Goal: Task Accomplishment & Management: Manage account settings

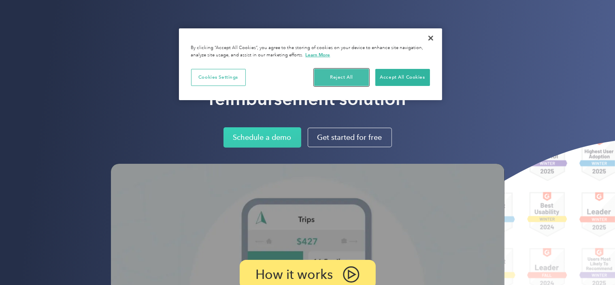
click at [343, 79] on button "Reject All" at bounding box center [341, 77] width 55 height 17
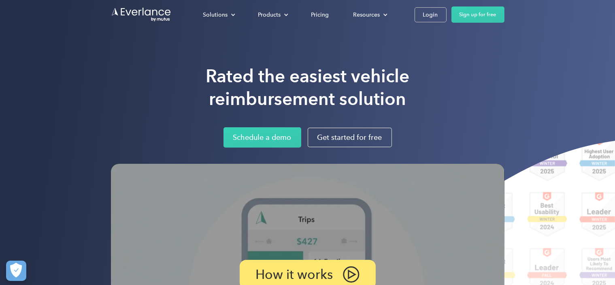
click at [432, 4] on div "Solutions For companies Easy vehicle reimbursements For self-employed Maximize …" at bounding box center [308, 14] width 394 height 29
click at [428, 17] on div "Login" at bounding box center [430, 15] width 15 height 10
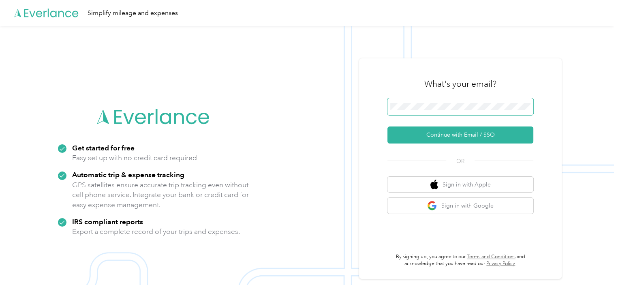
click at [433, 112] on span at bounding box center [460, 106] width 146 height 17
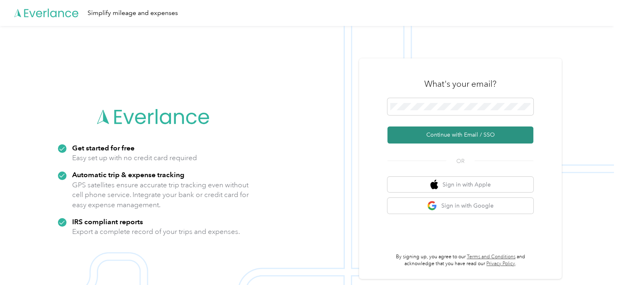
click at [461, 135] on button "Continue with Email / SSO" at bounding box center [460, 134] width 146 height 17
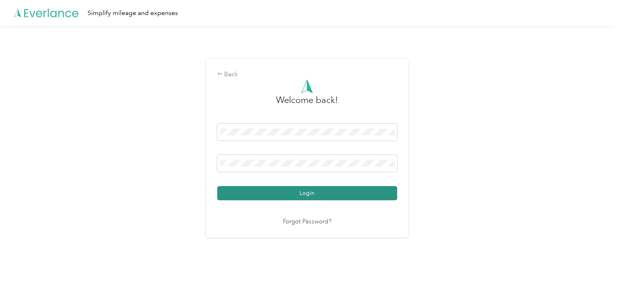
click at [278, 190] on button "Login" at bounding box center [307, 193] width 180 height 14
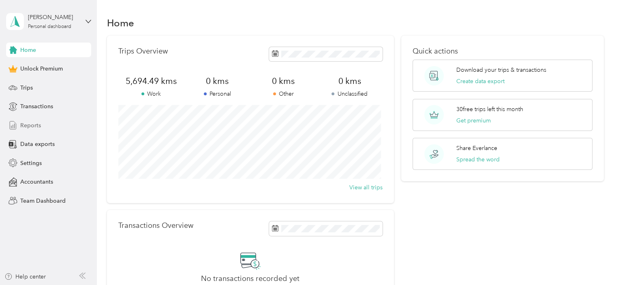
click at [37, 128] on span "Reports" at bounding box center [30, 125] width 21 height 9
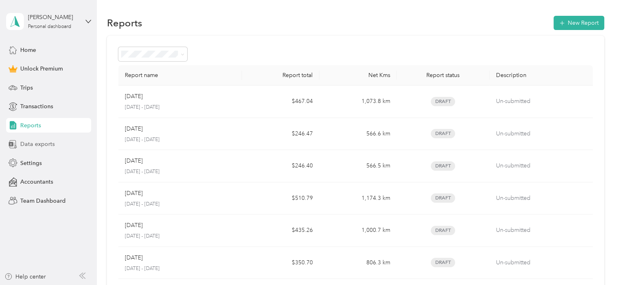
click at [34, 143] on span "Data exports" at bounding box center [37, 144] width 34 height 9
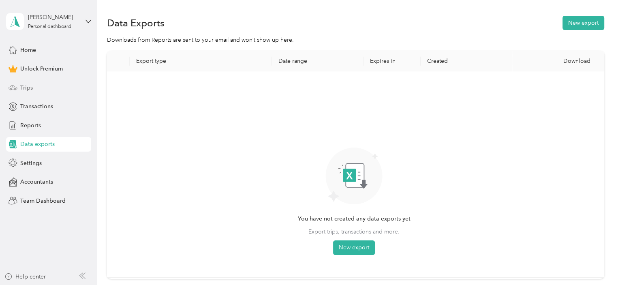
click at [31, 84] on span "Trips" at bounding box center [26, 87] width 13 height 9
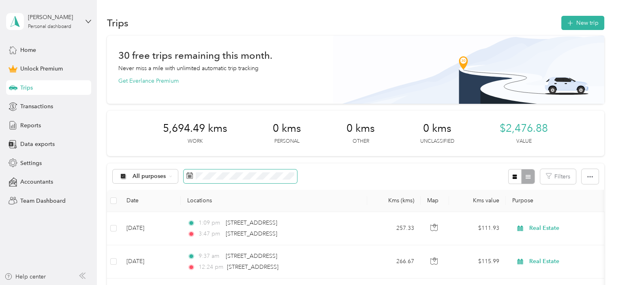
click at [190, 178] on icon at bounding box center [190, 176] width 6 height 6
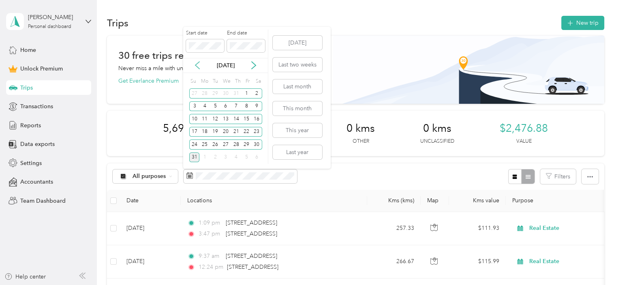
click at [197, 66] on icon at bounding box center [197, 65] width 8 height 8
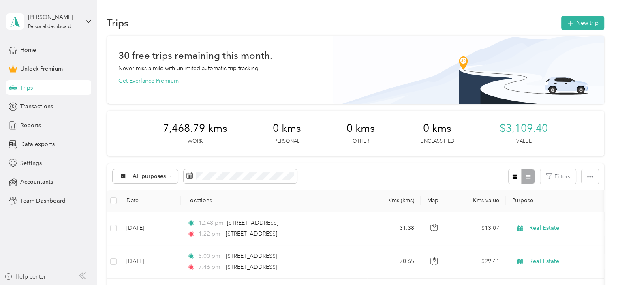
click at [353, 48] on img at bounding box center [468, 70] width 271 height 68
click at [136, 174] on span "All purposes" at bounding box center [149, 176] width 34 height 6
click at [125, 90] on span "Work" at bounding box center [144, 90] width 53 height 9
click at [133, 178] on span "Work" at bounding box center [139, 176] width 15 height 6
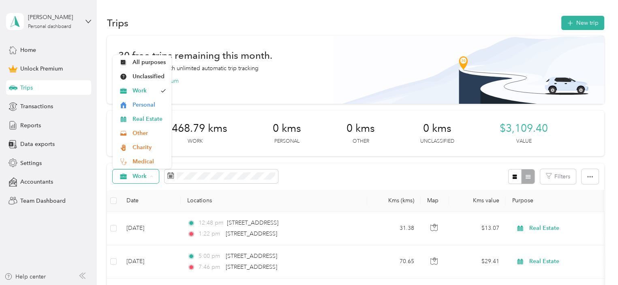
click at [133, 178] on span "Work" at bounding box center [139, 176] width 15 height 6
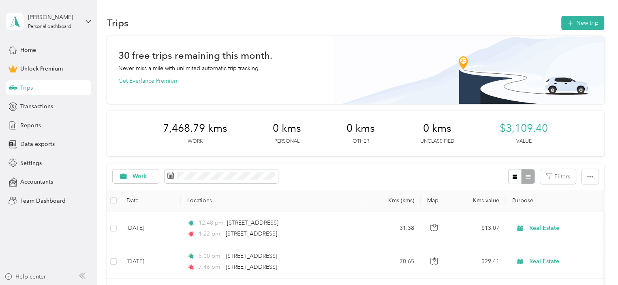
click at [324, 170] on div "Work Filters" at bounding box center [355, 176] width 497 height 26
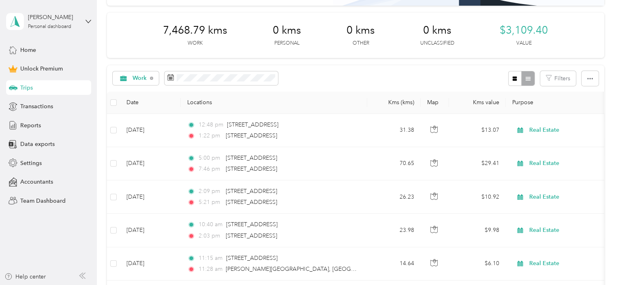
scroll to position [94, 0]
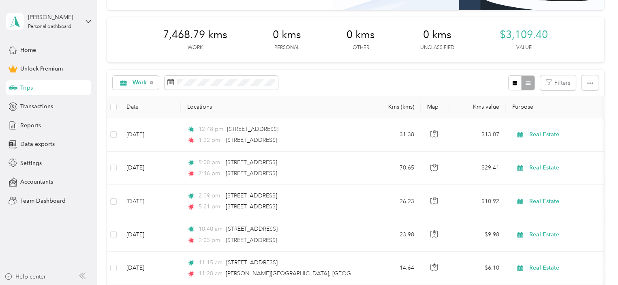
click at [360, 79] on div "Work Filters" at bounding box center [355, 83] width 497 height 26
click at [524, 81] on div at bounding box center [521, 82] width 26 height 15
click at [512, 83] on icon "button" at bounding box center [515, 83] width 6 height 6
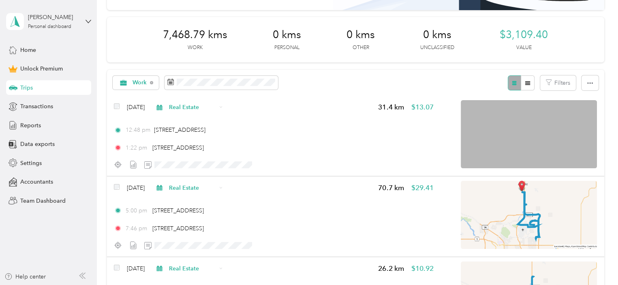
click at [512, 83] on div at bounding box center [521, 82] width 26 height 15
click at [527, 83] on icon "button" at bounding box center [528, 83] width 6 height 6
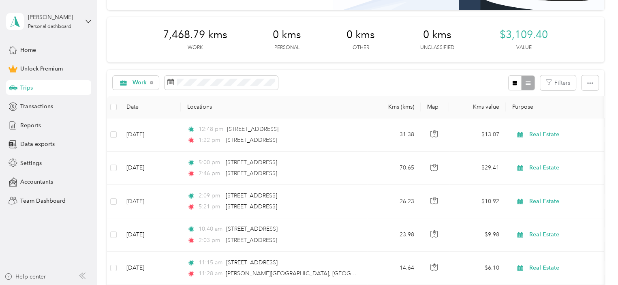
click at [436, 70] on div "Work Filters" at bounding box center [355, 83] width 497 height 26
click at [591, 82] on button "button" at bounding box center [589, 82] width 17 height 15
click at [582, 97] on span "Select all" at bounding box center [578, 97] width 22 height 7
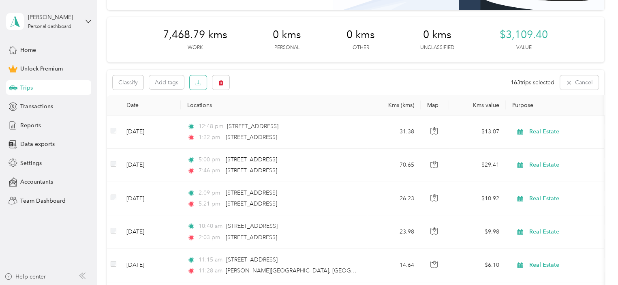
click at [201, 85] on button "button" at bounding box center [198, 82] width 17 height 14
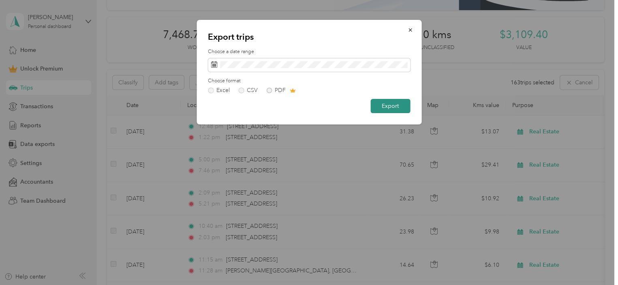
click at [384, 106] on button "Export" at bounding box center [390, 106] width 40 height 14
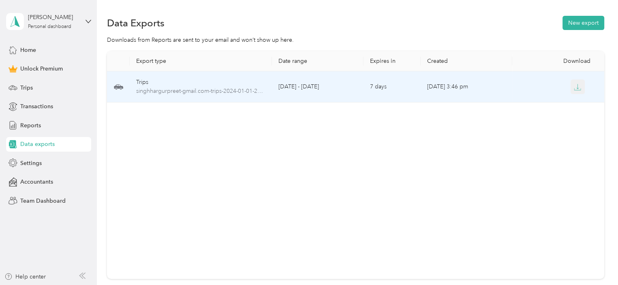
click at [575, 86] on icon "button" at bounding box center [577, 86] width 7 height 7
